Goal: Task Accomplishment & Management: Use online tool/utility

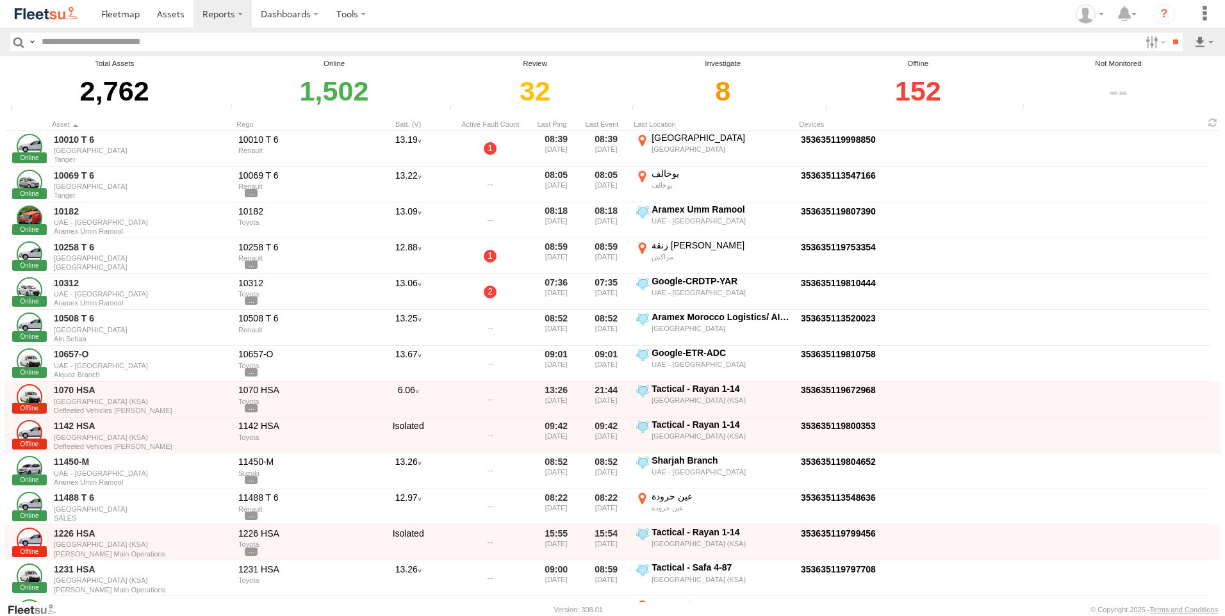
click at [917, 95] on div "152" at bounding box center [917, 91] width 193 height 44
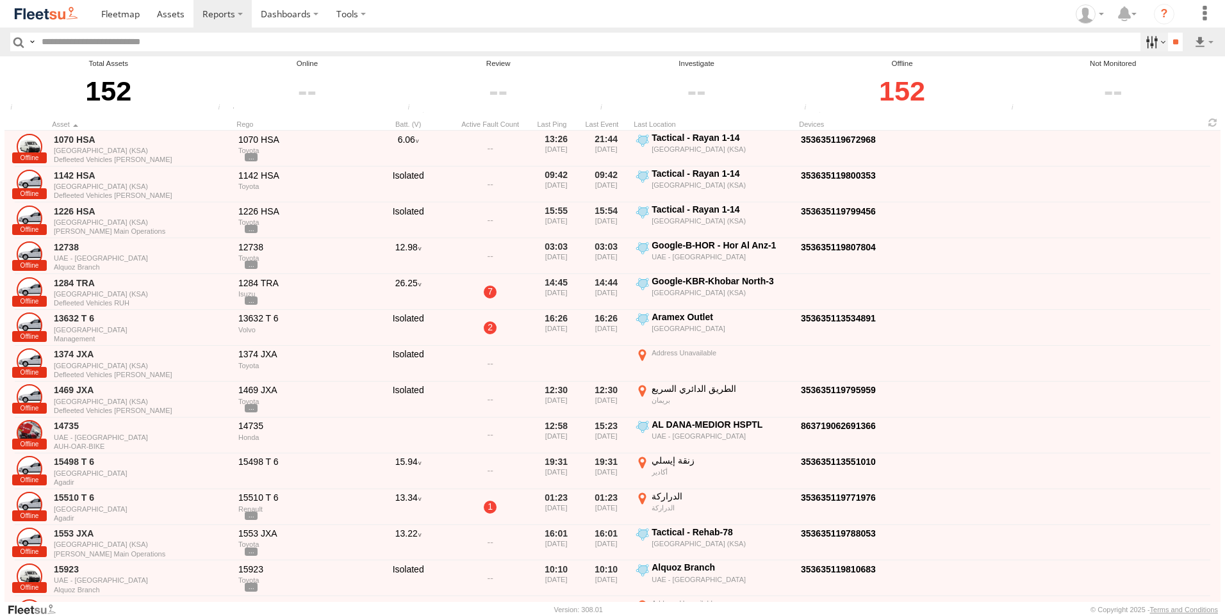
click at [1140, 40] on label at bounding box center [1154, 42] width 28 height 19
click at [0, 0] on label at bounding box center [0, 0] width 0 height 0
click at [0, 0] on span "UAE - [GEOGRAPHIC_DATA]" at bounding box center [0, 0] width 0 height 0
click at [1168, 38] on input "**" at bounding box center [1175, 42] width 15 height 19
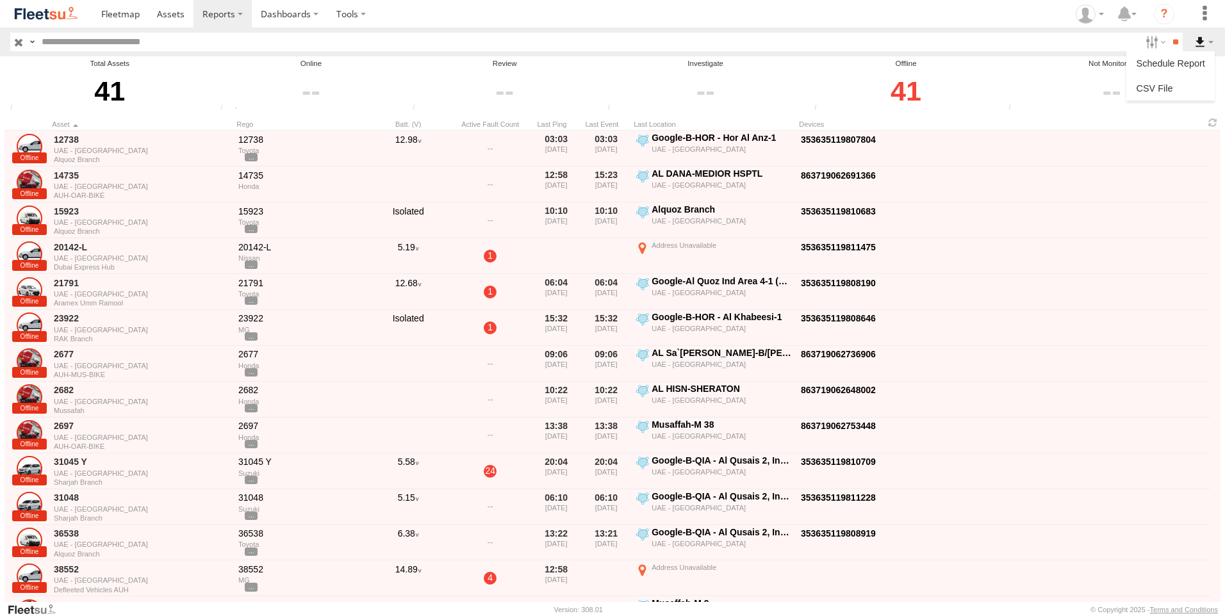
click at [1206, 38] on label at bounding box center [1204, 42] width 22 height 19
click at [1195, 36] on label at bounding box center [1204, 42] width 22 height 19
click at [1167, 89] on link at bounding box center [1170, 88] width 78 height 19
